Goal: Task Accomplishment & Management: Use online tool/utility

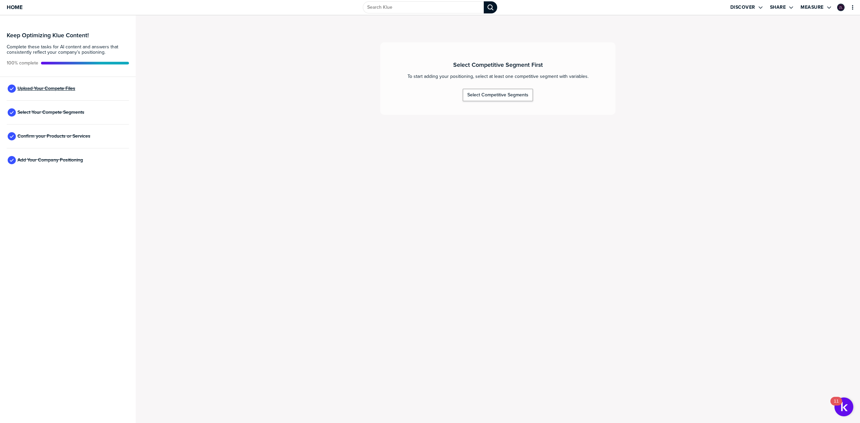
click at [54, 86] on span "Upload Your Compete Files" at bounding box center [46, 88] width 58 height 5
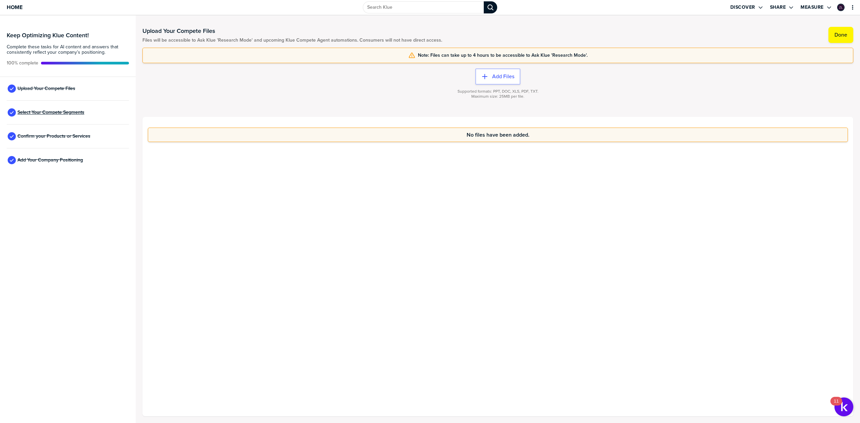
click at [56, 110] on span "Select Your Compete Segments" at bounding box center [50, 112] width 67 height 5
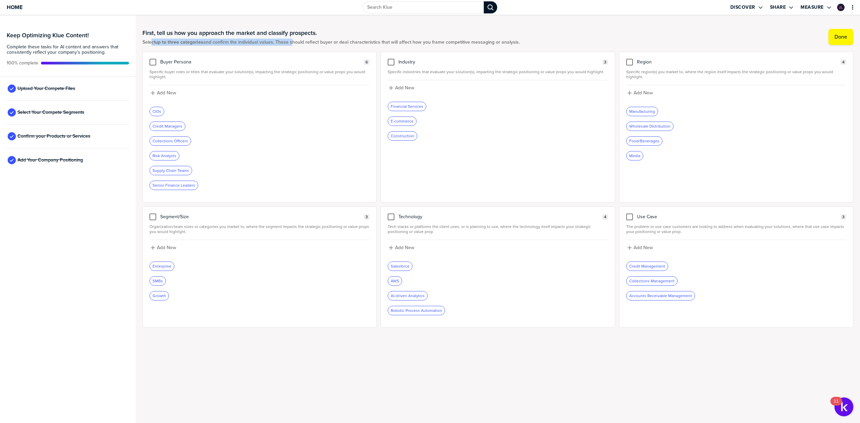
drag, startPoint x: 151, startPoint y: 43, endPoint x: 260, endPoint y: 42, distance: 109.2
click at [291, 44] on span "Select up to three categories and confirm the individual values. These should r…" at bounding box center [330, 42] width 377 height 5
click at [254, 42] on span "Select up to three categories and confirm the individual values. These should r…" at bounding box center [330, 42] width 377 height 5
click at [62, 110] on div "Select Your Compete Segments" at bounding box center [68, 113] width 122 height 24
click at [62, 110] on span "Select Your Compete Segments" at bounding box center [50, 112] width 67 height 5
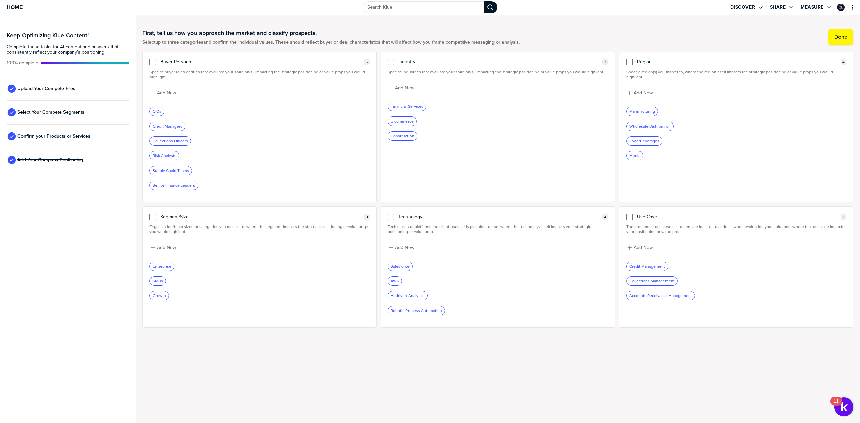
click at [50, 134] on span "Confirm your Products or Services" at bounding box center [53, 136] width 73 height 5
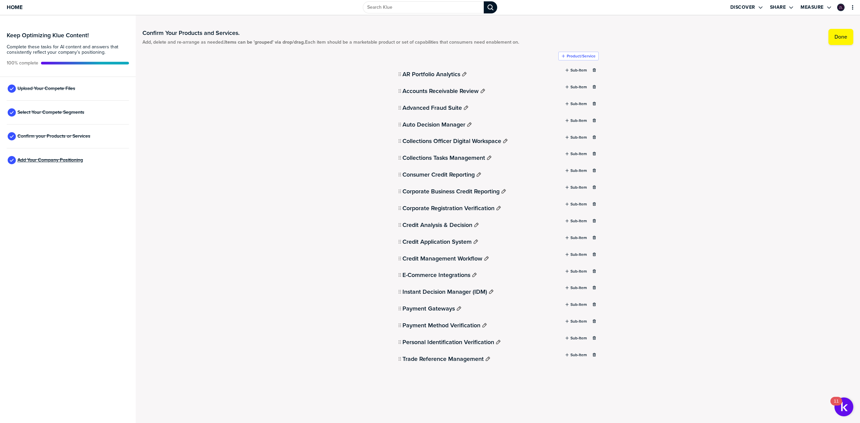
click at [51, 158] on span "Add Your Company Positioning" at bounding box center [50, 160] width 66 height 5
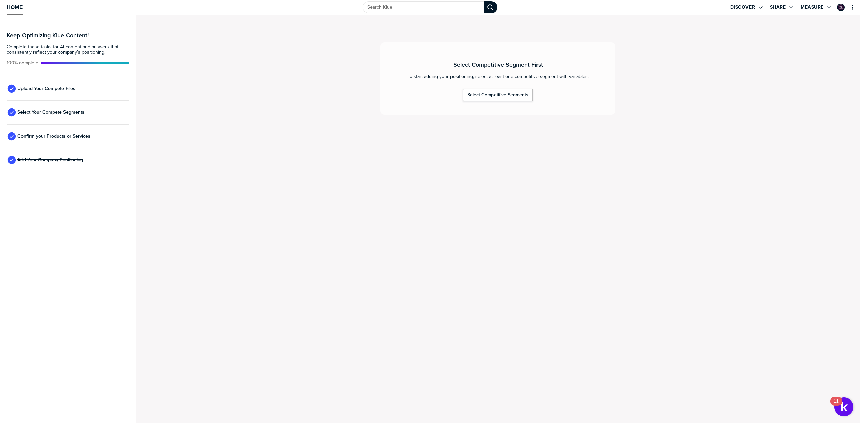
click at [21, 8] on span "Home" at bounding box center [15, 7] width 16 height 6
